Goal: Information Seeking & Learning: Understand process/instructions

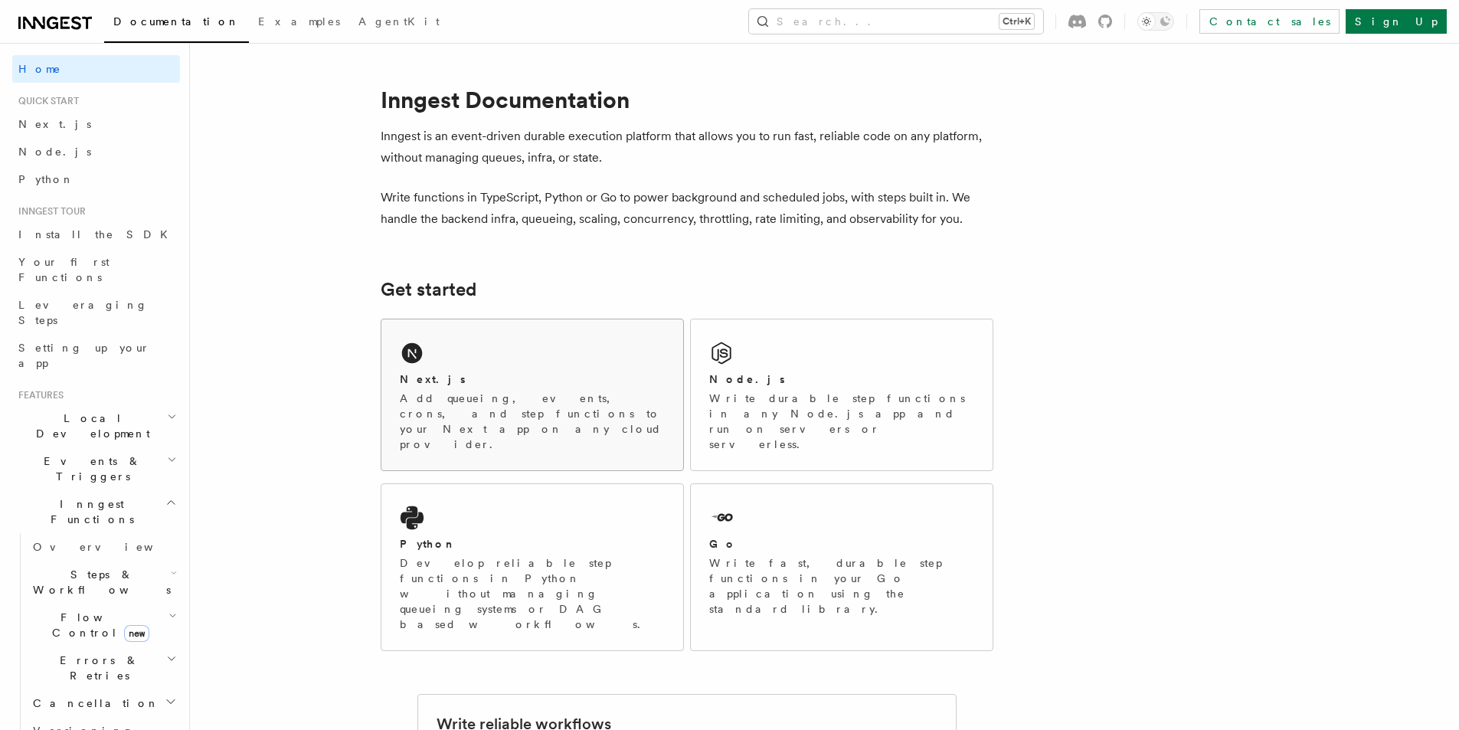
click at [504, 374] on div "Next.js" at bounding box center [532, 379] width 265 height 16
click at [497, 498] on div "Python Develop reliable step functions in Python without managing queueing syst…" at bounding box center [532, 567] width 302 height 166
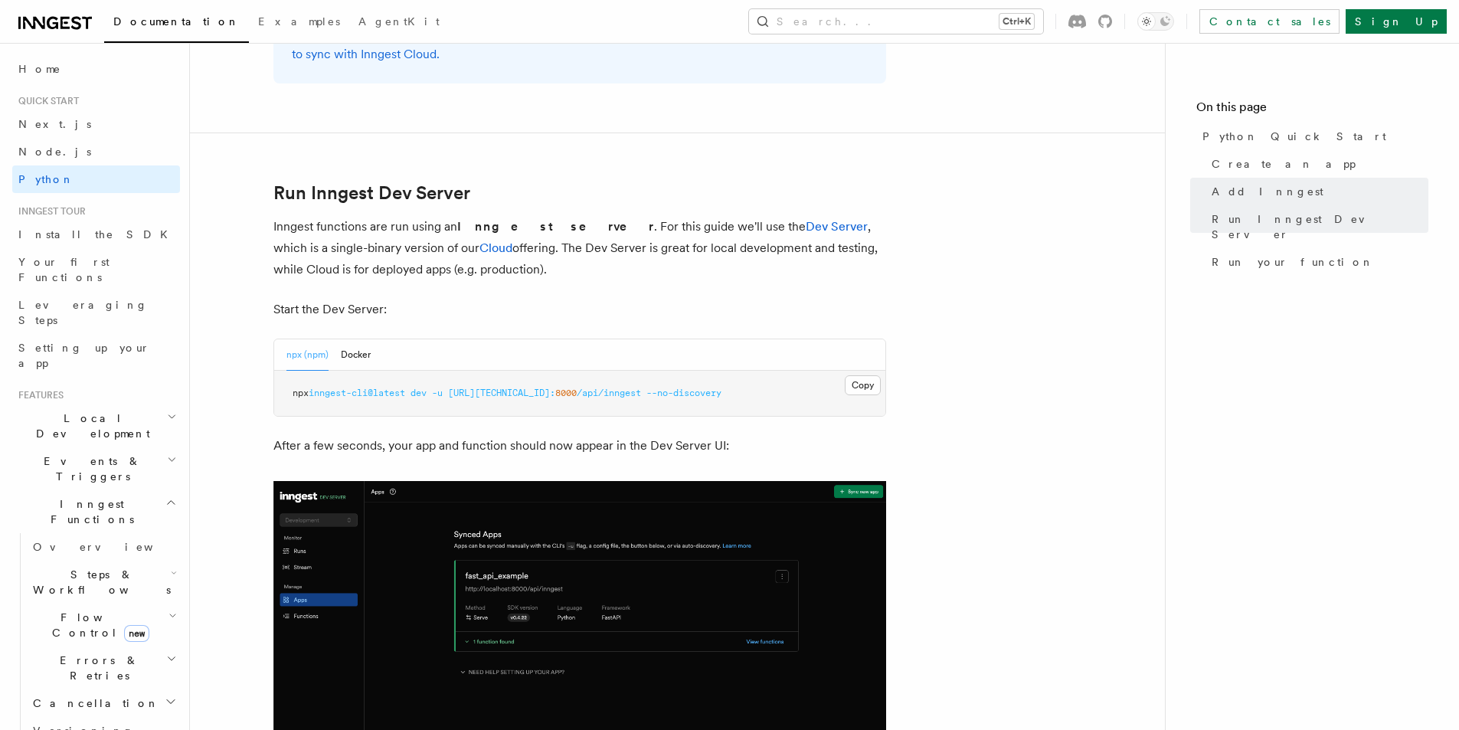
scroll to position [1838, 0]
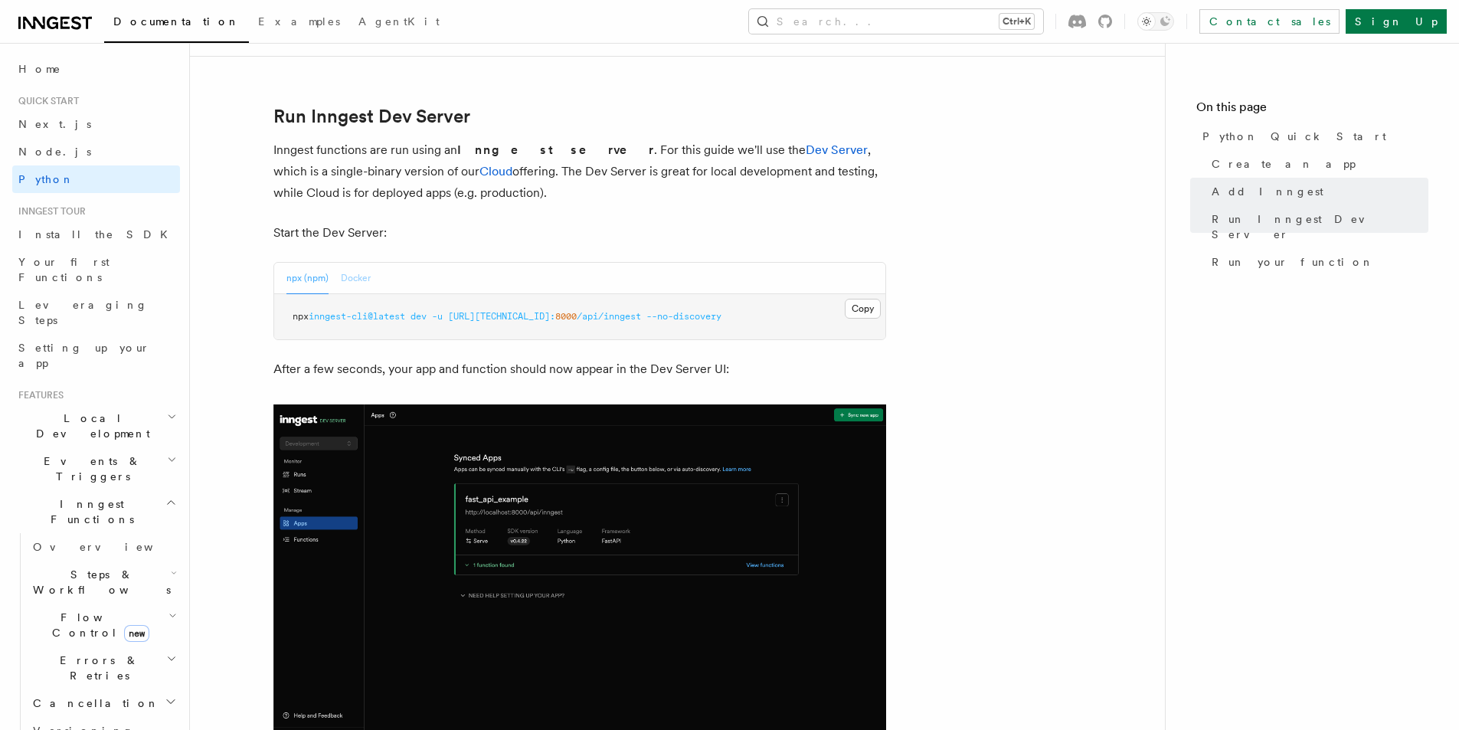
click at [361, 281] on button "Docker" at bounding box center [356, 278] width 30 height 31
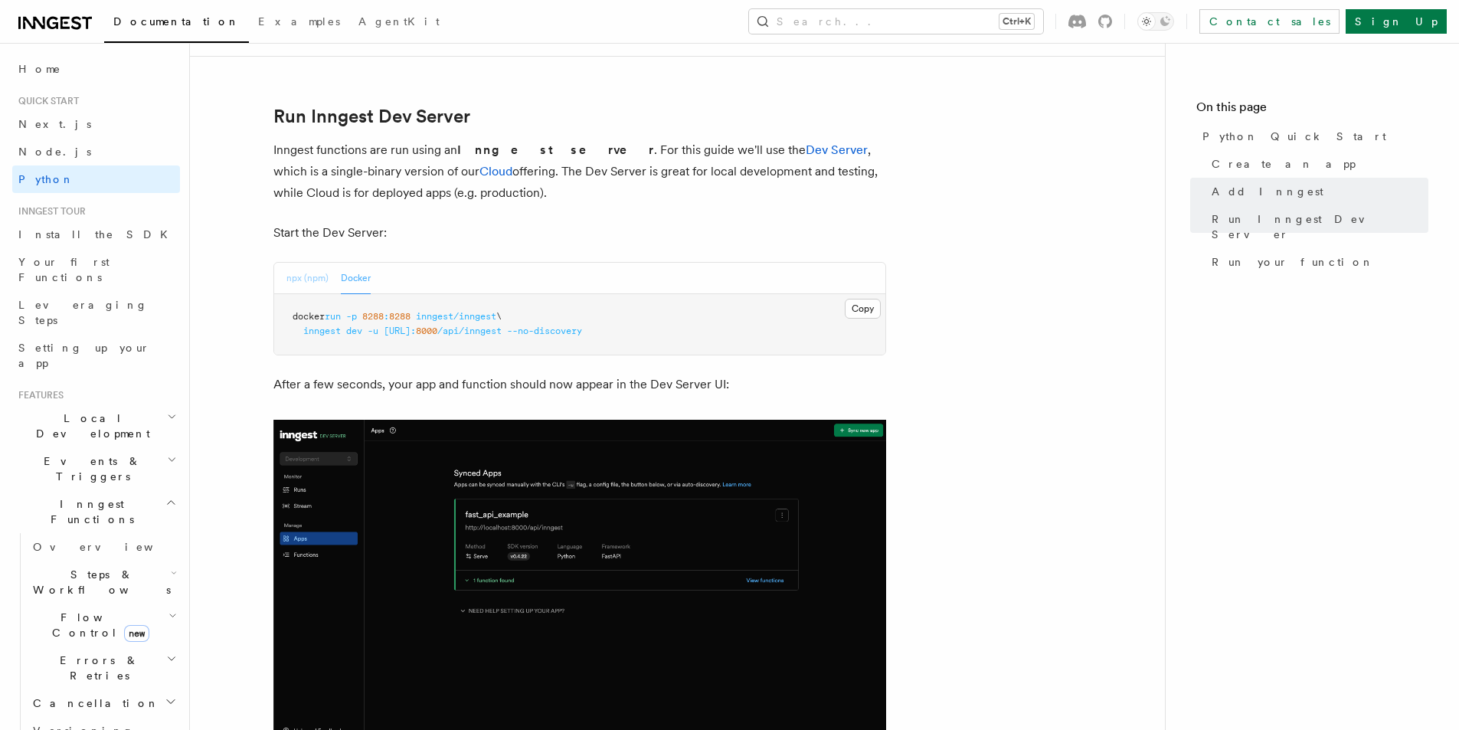
click at [300, 276] on button "npx (npm)" at bounding box center [307, 278] width 42 height 31
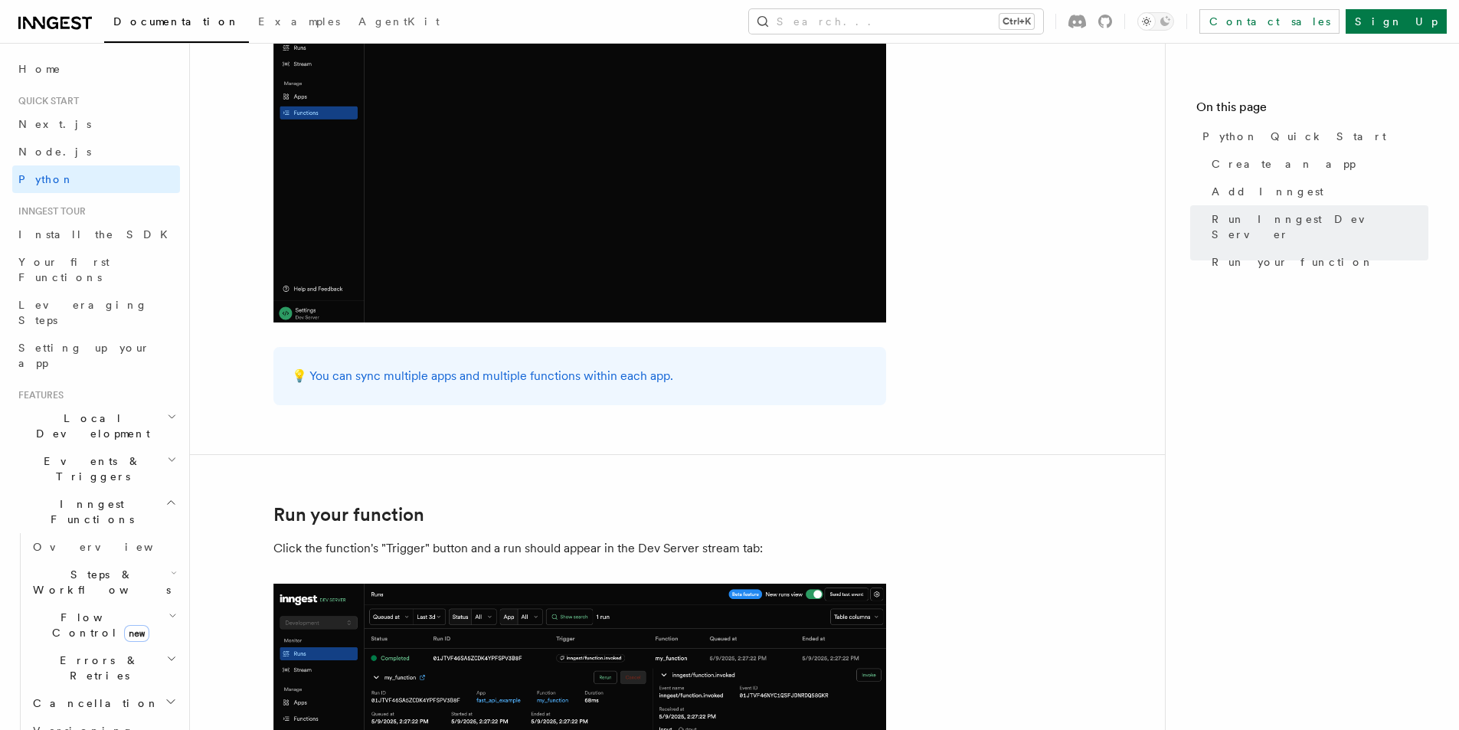
scroll to position [2606, 0]
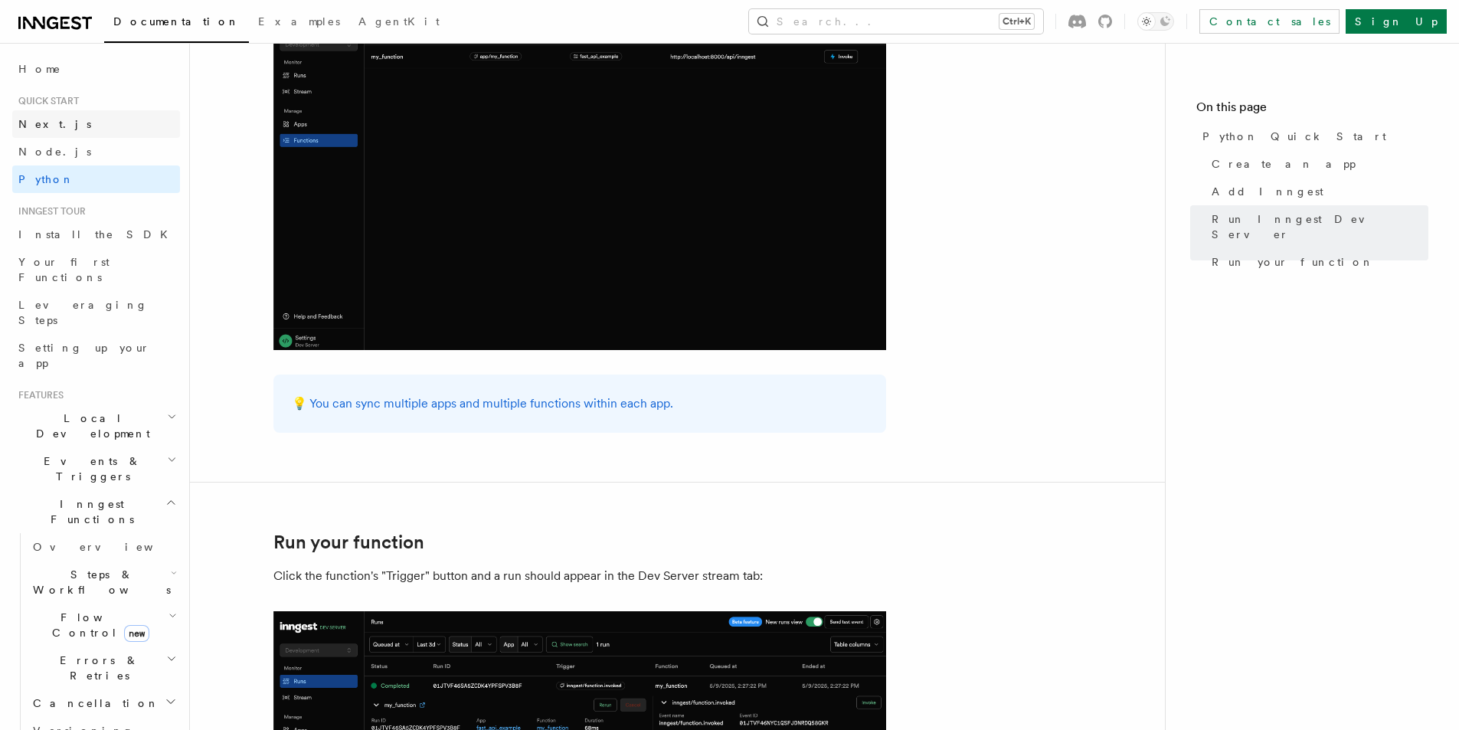
click at [93, 116] on link "Next.js" at bounding box center [96, 124] width 168 height 28
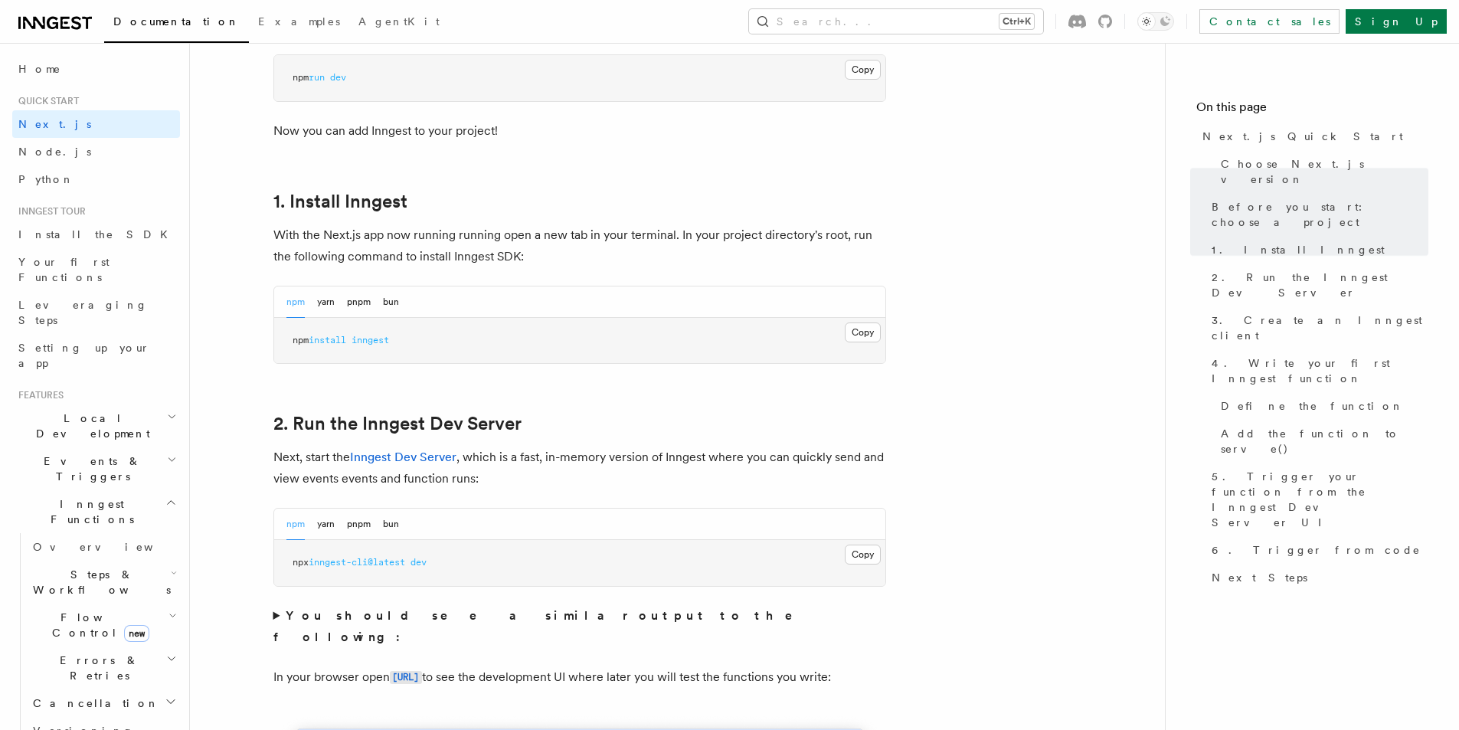
scroll to position [766, 0]
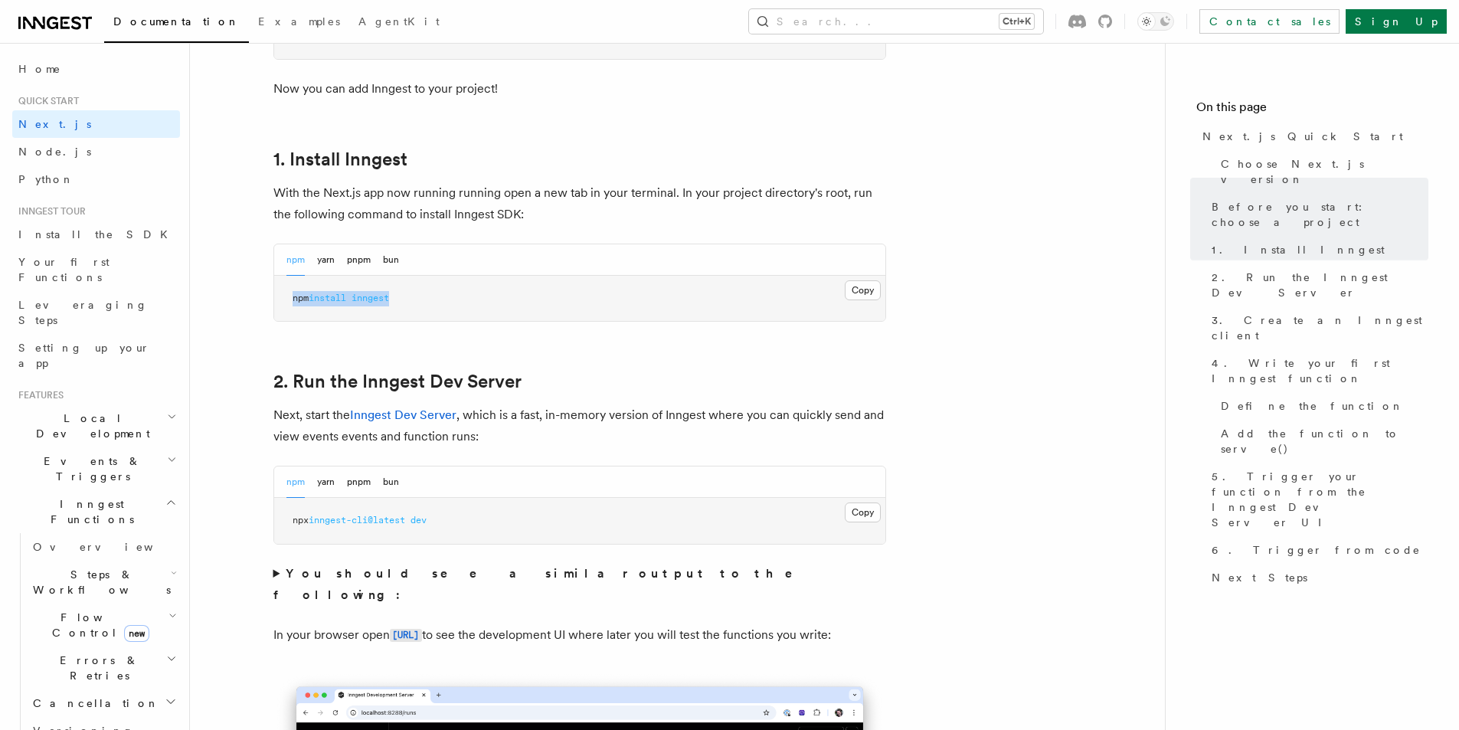
drag, startPoint x: 410, startPoint y: 304, endPoint x: 283, endPoint y: 300, distance: 126.4
click at [283, 300] on pre "npm install inngest" at bounding box center [579, 299] width 611 height 46
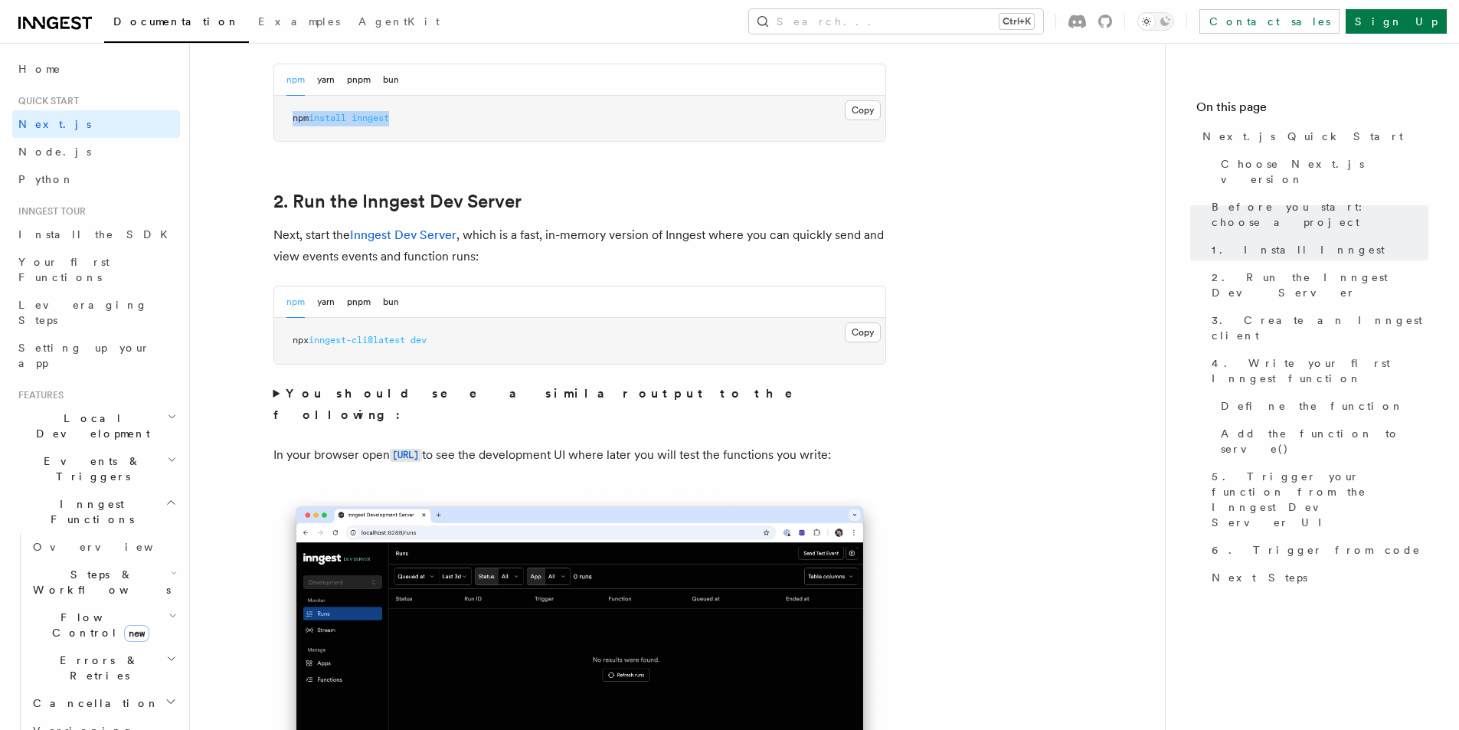
scroll to position [919, 0]
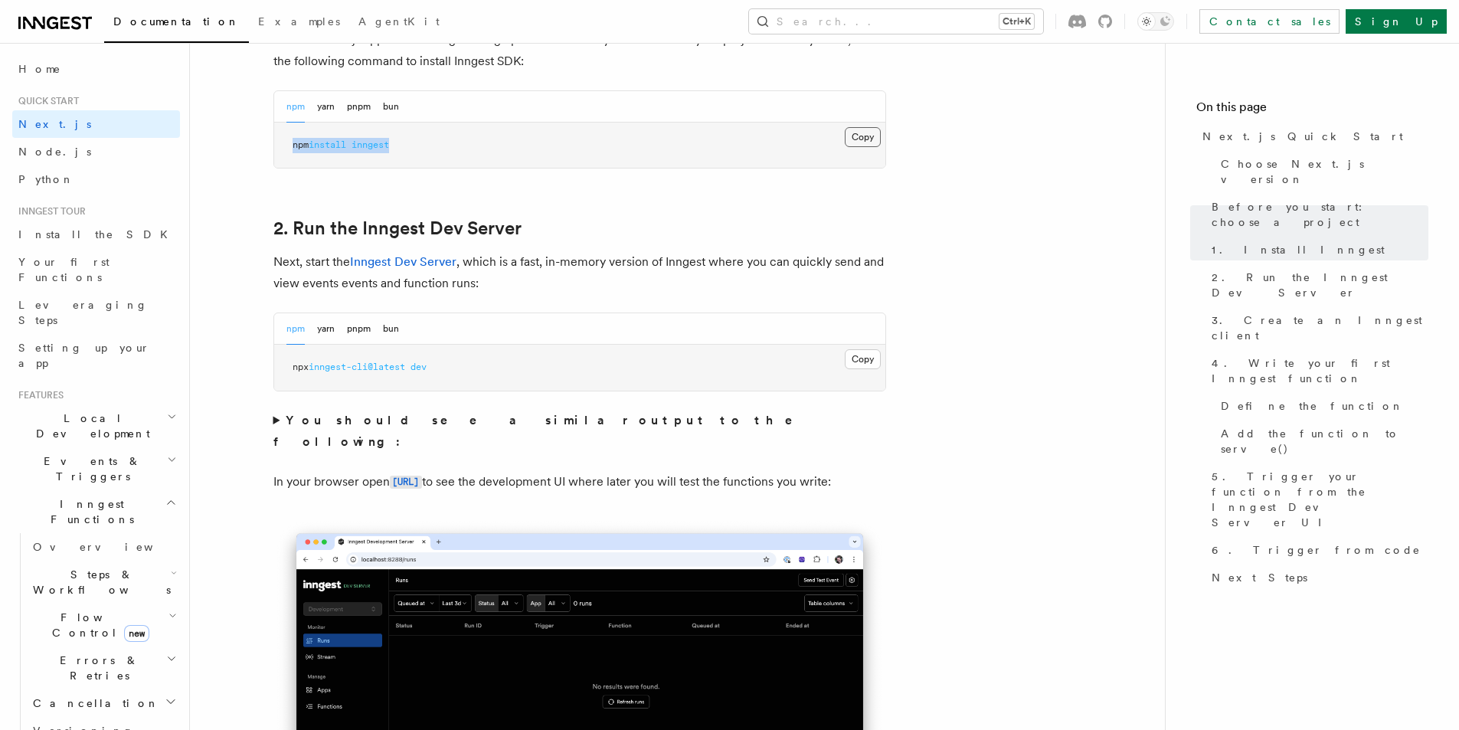
click at [875, 131] on button "Copy Copied" at bounding box center [863, 137] width 36 height 20
click at [393, 152] on pre "npm install inngest" at bounding box center [579, 146] width 611 height 46
drag, startPoint x: 404, startPoint y: 145, endPoint x: 289, endPoint y: 144, distance: 115.7
click at [289, 144] on pre "npm install inngest" at bounding box center [579, 146] width 611 height 46
copy span "npm install inngest"
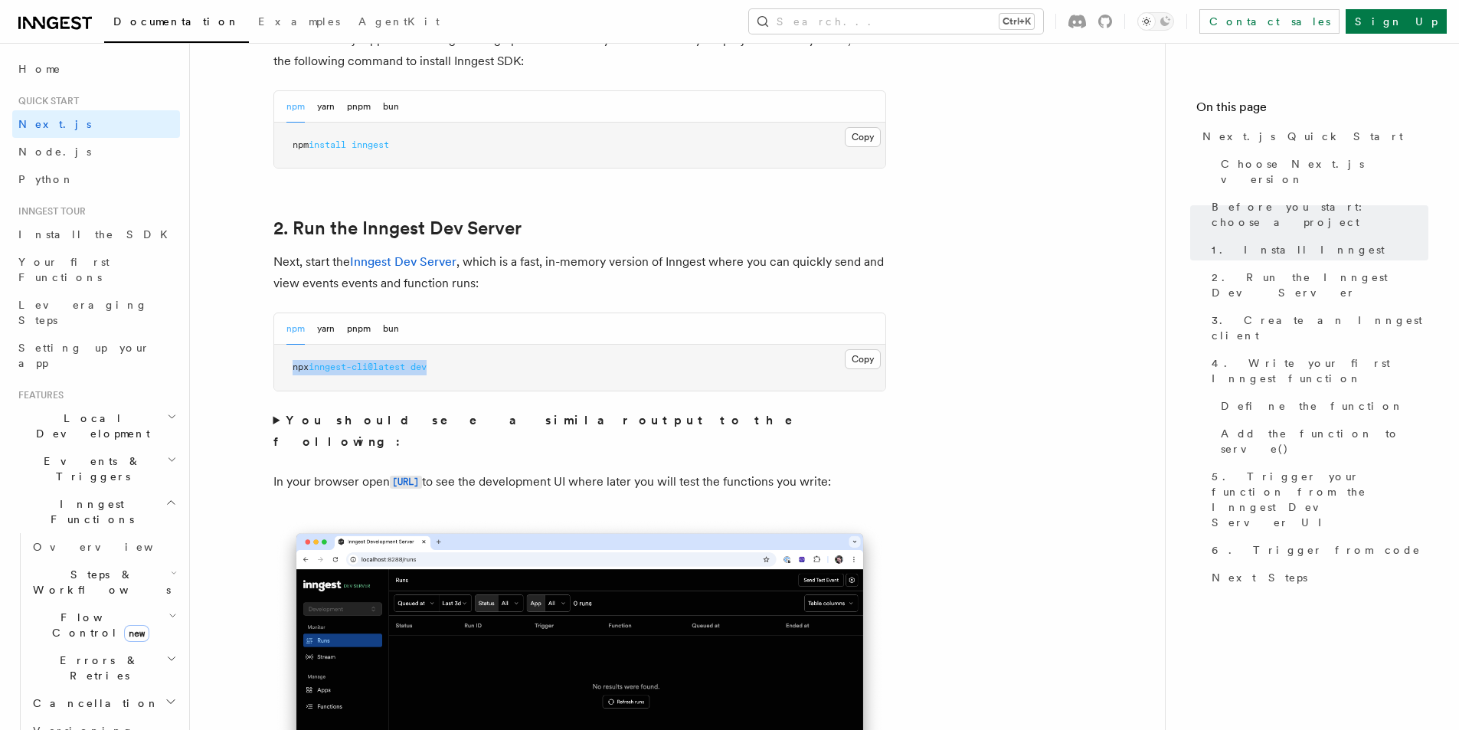
drag, startPoint x: 441, startPoint y: 371, endPoint x: 291, endPoint y: 368, distance: 150.1
click at [291, 368] on pre "npx inngest-cli@latest dev" at bounding box center [579, 368] width 611 height 46
copy span "npx inngest-cli@latest dev"
click at [427, 368] on span "dev" at bounding box center [419, 366] width 16 height 11
drag, startPoint x: 427, startPoint y: 368, endPoint x: 440, endPoint y: 371, distance: 13.2
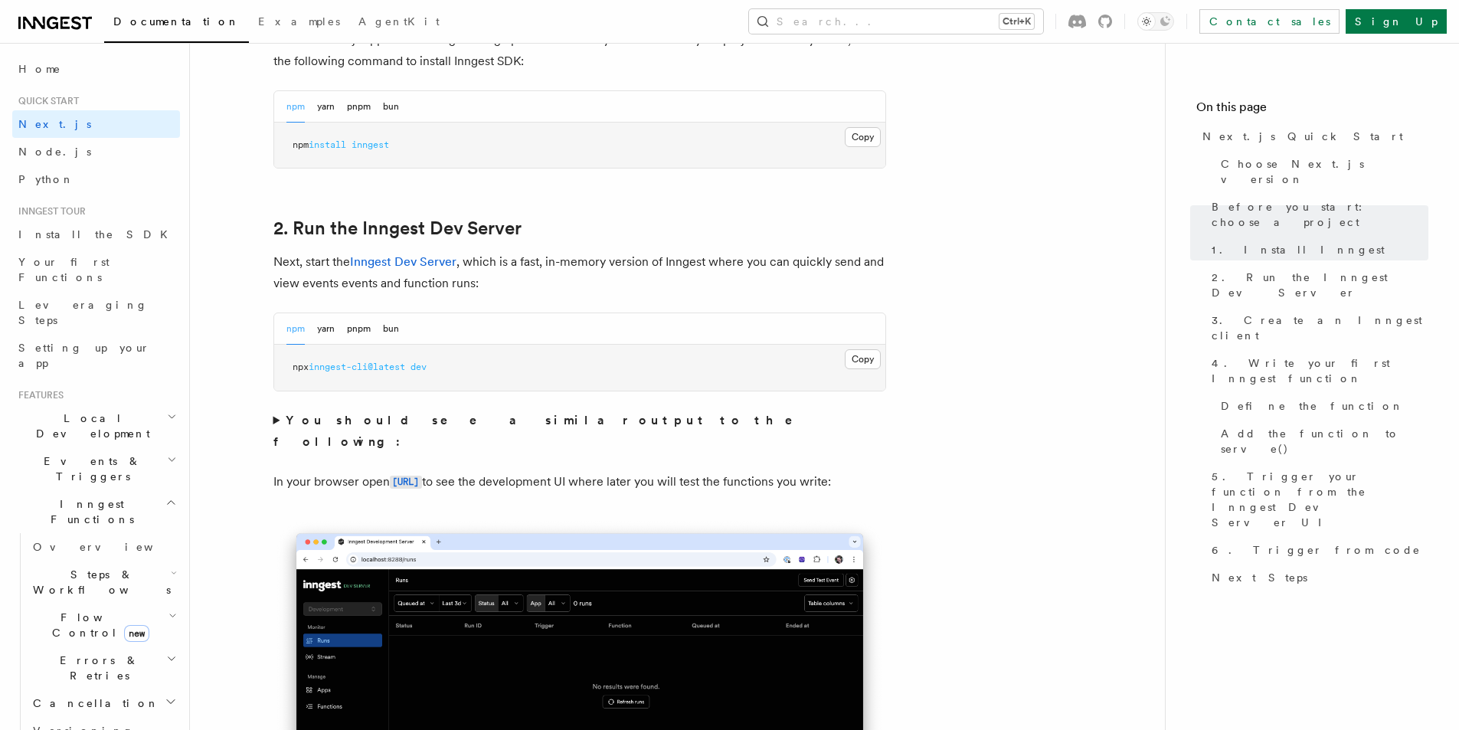
click at [440, 371] on pre "npx inngest-cli@latest dev" at bounding box center [579, 368] width 611 height 46
drag, startPoint x: 429, startPoint y: 369, endPoint x: 293, endPoint y: 368, distance: 135.6
click at [293, 368] on pre "npx inngest-cli@latest dev" at bounding box center [579, 368] width 611 height 46
copy span "npx inngest-cli@latest dev"
